Goal: Transaction & Acquisition: Purchase product/service

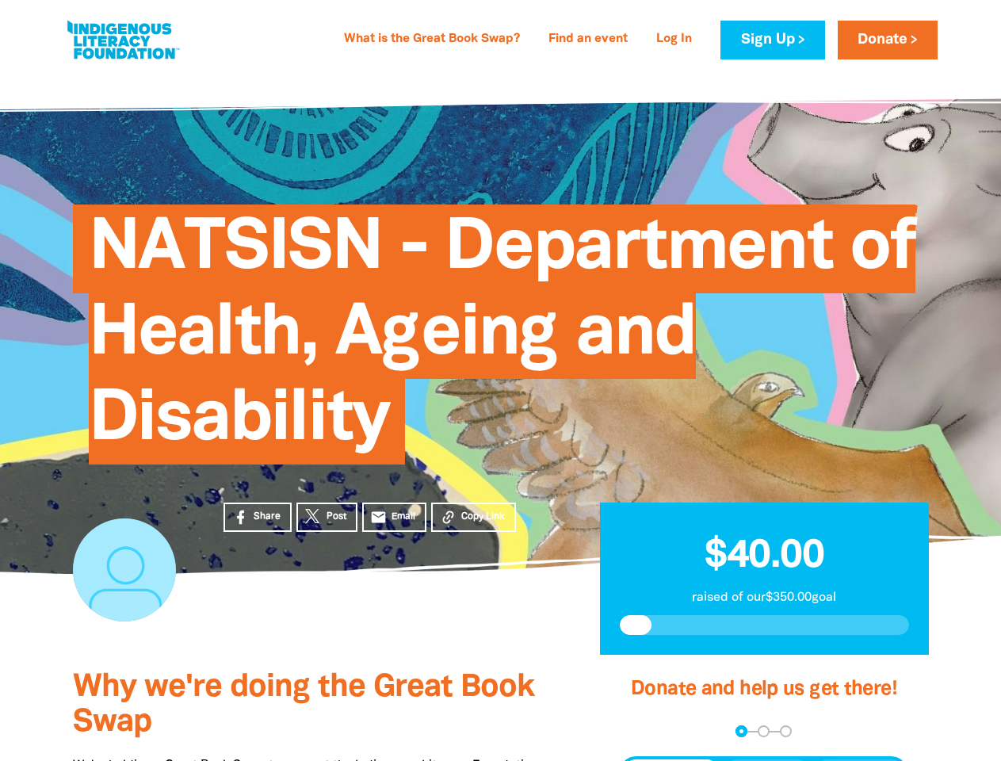
click at [500, 380] on span "NATSISN - Department of Health, Ageing and Disability" at bounding box center [502, 340] width 827 height 248
click at [473, 517] on span "Copy Link" at bounding box center [483, 517] width 44 height 14
click at [640, 732] on div "arrow_back Back Step 1 Step 2 Step 3" at bounding box center [763, 731] width 289 height 12
click at [741, 731] on div "Navigate to step 1 of 3 to enter your donation amount" at bounding box center [741, 731] width 4 height 4
click at [671, 760] on span "Donation frequency" at bounding box center [671, 773] width 98 height 29
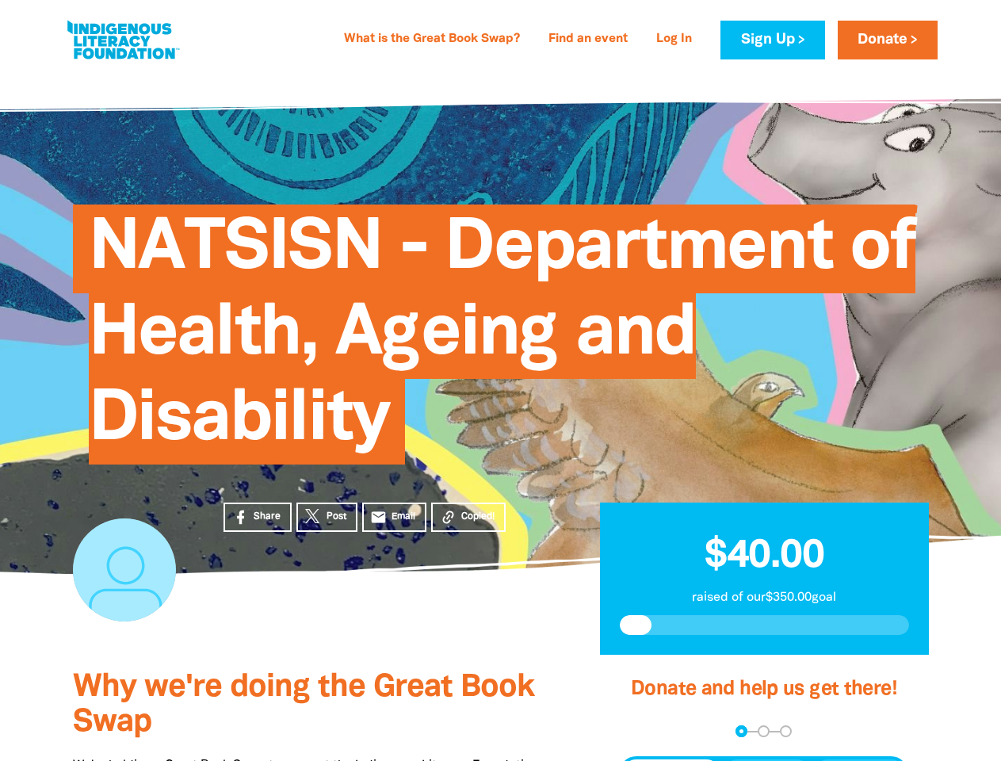
click at [767, 760] on button "Weekly" at bounding box center [767, 773] width 87 height 29
click at [859, 760] on button "Monthly" at bounding box center [859, 773] width 91 height 29
